Goal: Unclear

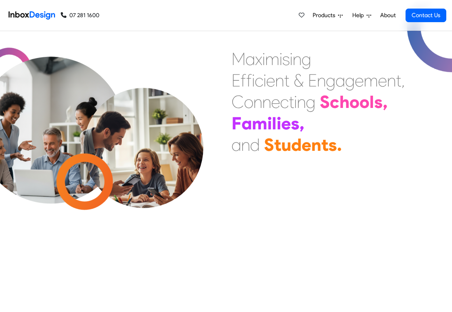
checkbox input "true"
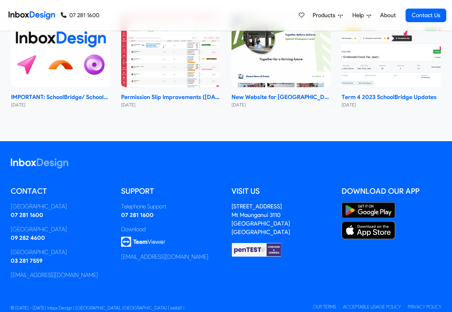
checkbox input "true"
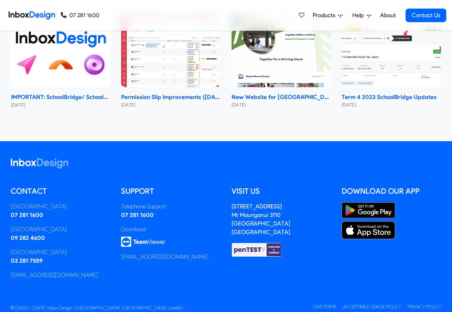
checkbox input "true"
